Goal: Check status

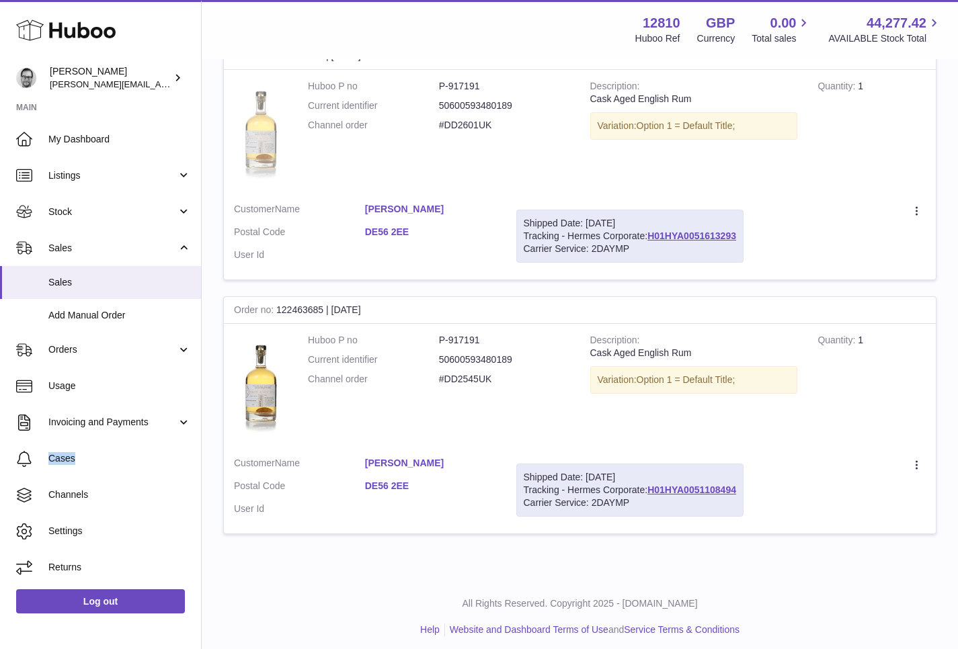
scroll to position [263, 0]
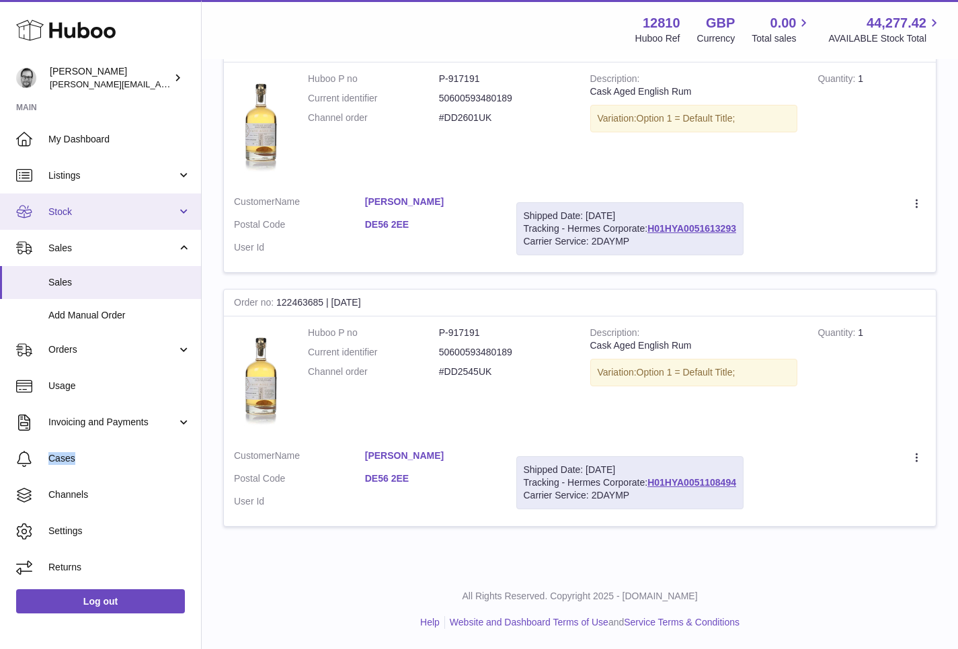
click at [79, 206] on span "Stock" at bounding box center [112, 212] width 128 height 13
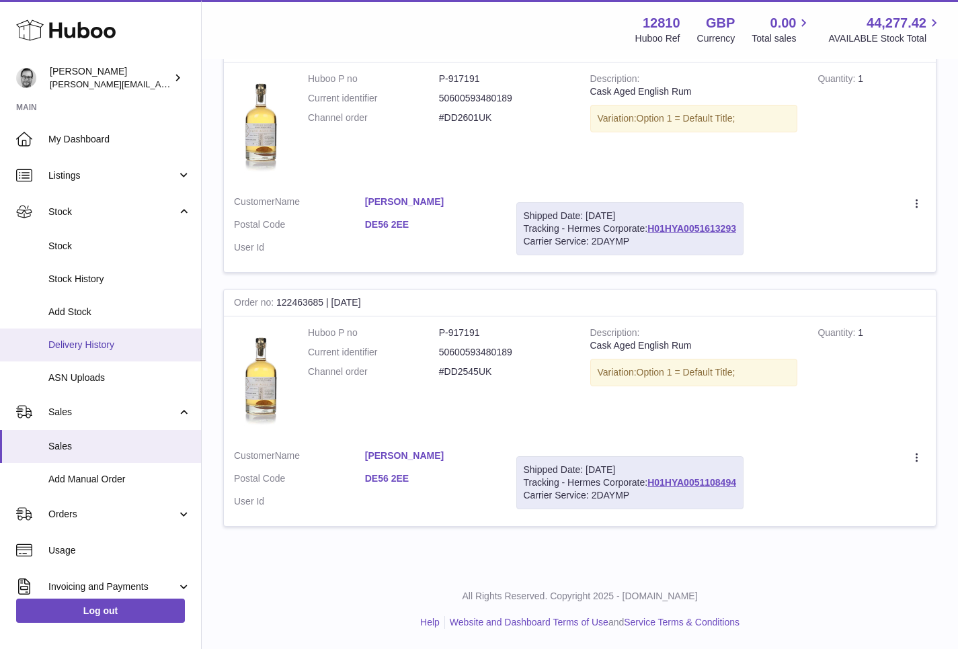
click at [78, 335] on link "Delivery History" at bounding box center [100, 345] width 201 height 33
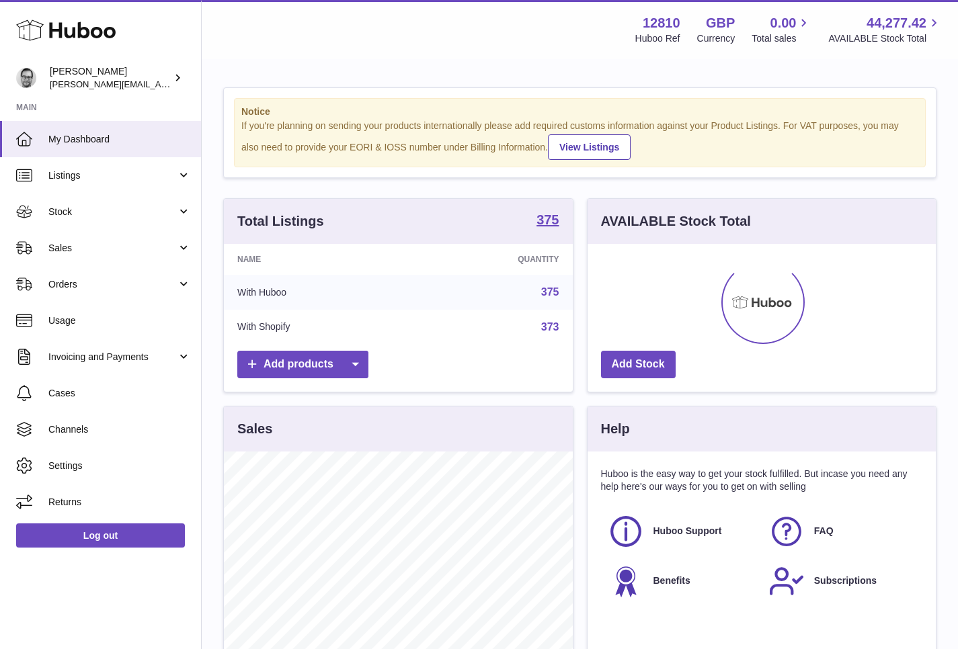
scroll to position [210, 348]
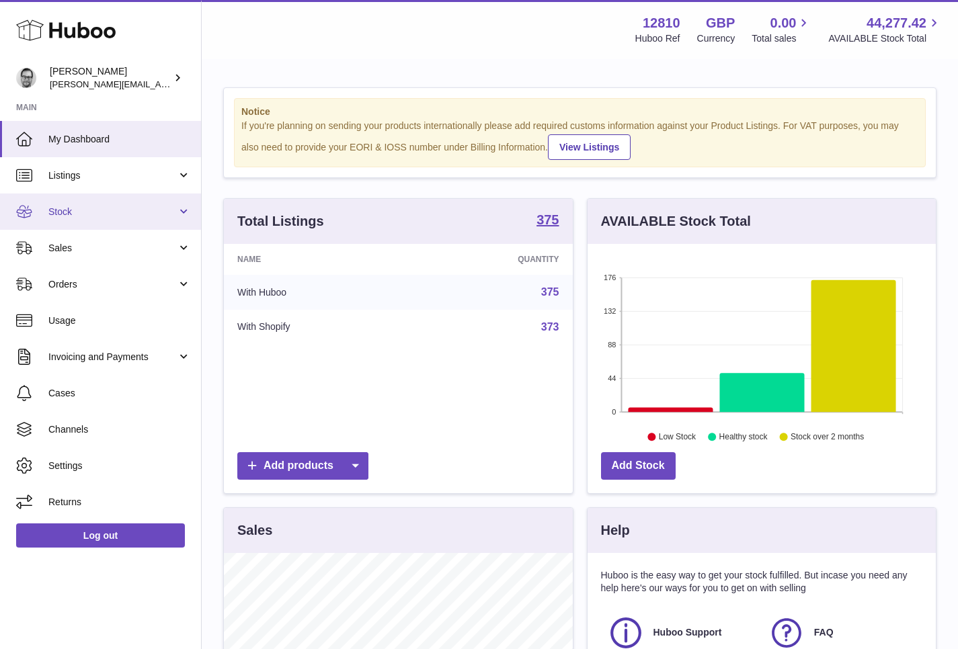
click at [58, 213] on span "Stock" at bounding box center [112, 212] width 128 height 13
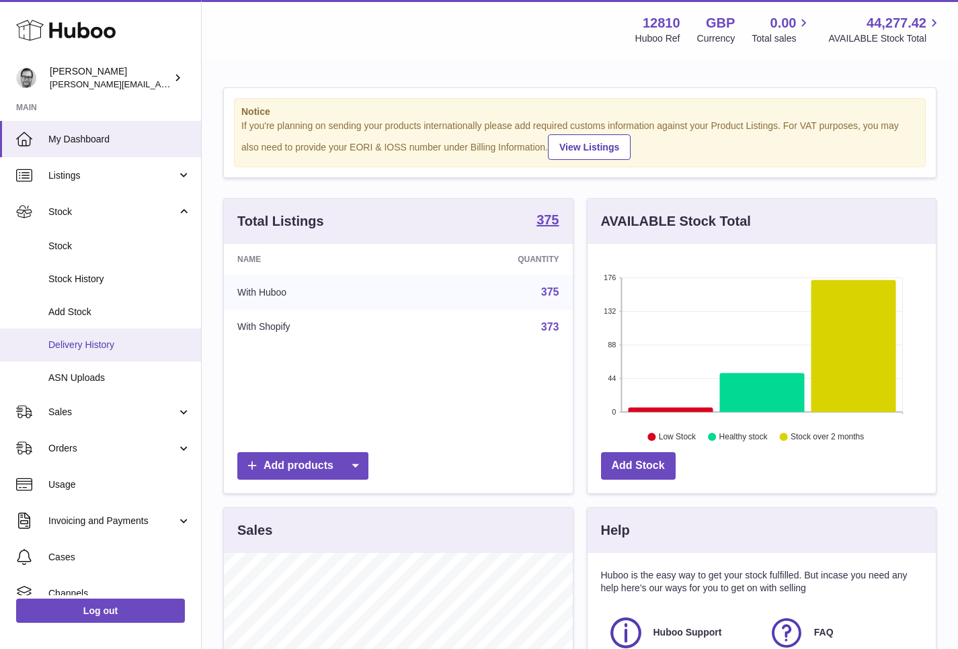
click at [85, 342] on span "Delivery History" at bounding box center [119, 345] width 143 height 13
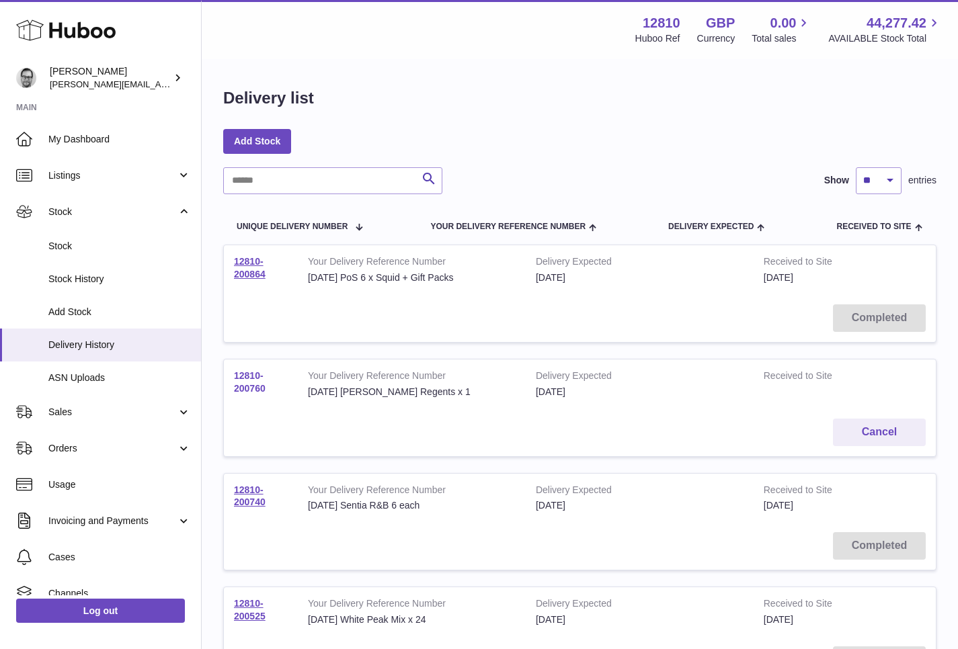
click at [248, 383] on link "12810-200760" at bounding box center [250, 382] width 32 height 24
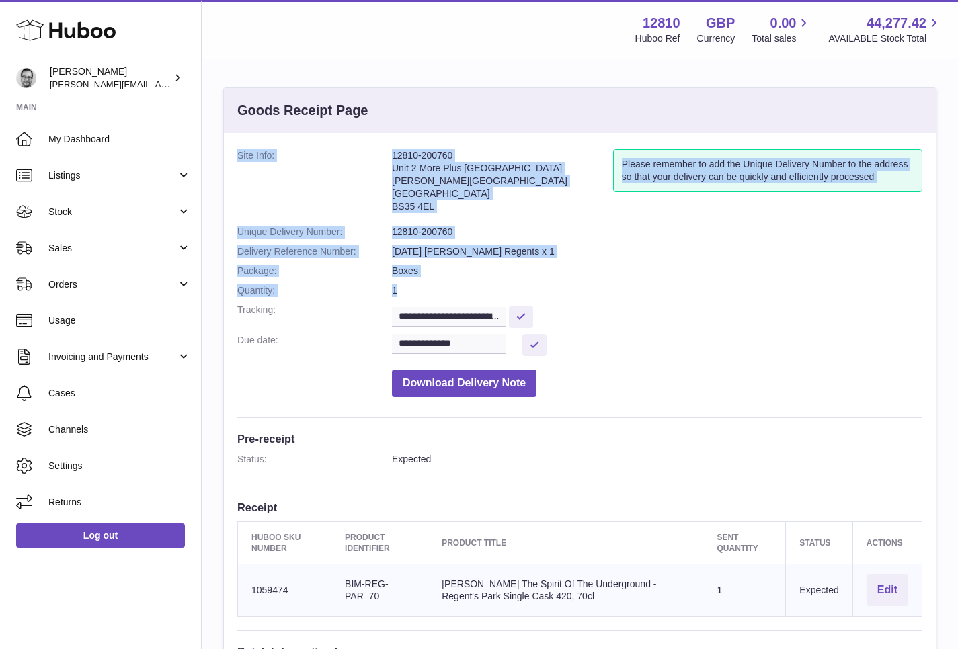
drag, startPoint x: 407, startPoint y: 291, endPoint x: 238, endPoint y: 158, distance: 215.4
click at [238, 158] on dl "**********" at bounding box center [579, 276] width 685 height 255
copy dl "Site Info: 12810-200760 Unit 2 More Plus Central Park Hudson Ave Severn Beach B…"
